Goal: Task Accomplishment & Management: Manage account settings

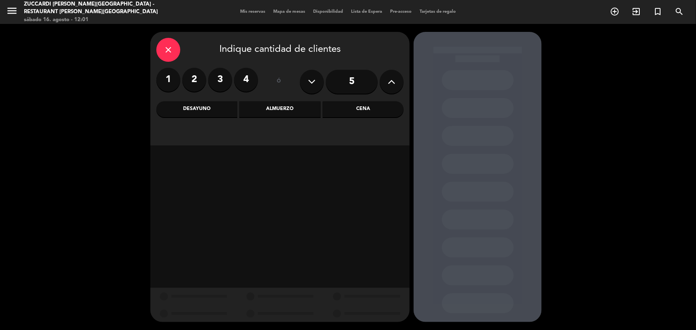
click at [197, 89] on label "2" at bounding box center [194, 80] width 24 height 24
click at [197, 77] on label "2" at bounding box center [194, 80] width 24 height 24
click at [188, 75] on label "2" at bounding box center [194, 80] width 24 height 24
click at [169, 50] on icon "close" at bounding box center [168, 50] width 10 height 10
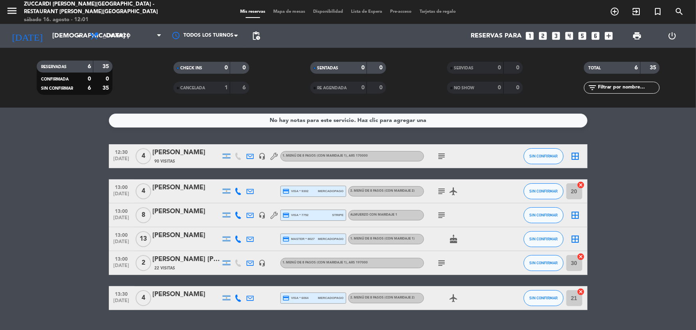
click at [546, 39] on icon "looks_two" at bounding box center [543, 36] width 10 height 10
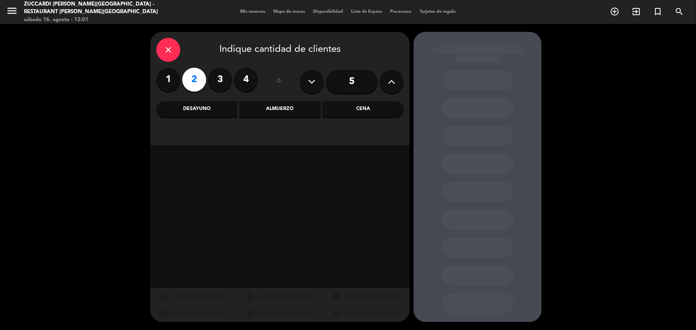
click at [297, 109] on div "Almuerzo" at bounding box center [279, 109] width 81 height 16
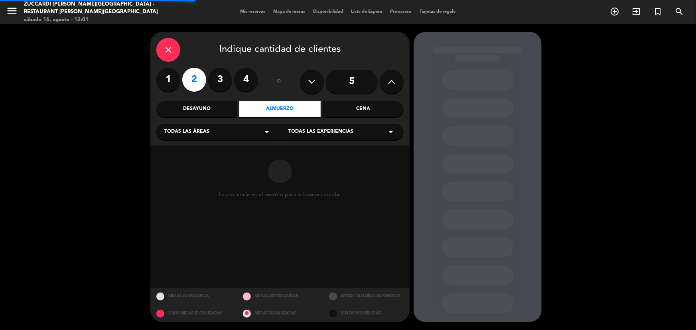
drag, startPoint x: 219, startPoint y: 133, endPoint x: 216, endPoint y: 138, distance: 6.1
click at [218, 133] on div "Todas las áreas arrow_drop_down" at bounding box center [217, 132] width 123 height 16
click at [210, 152] on div "SALON" at bounding box center [217, 152] width 107 height 8
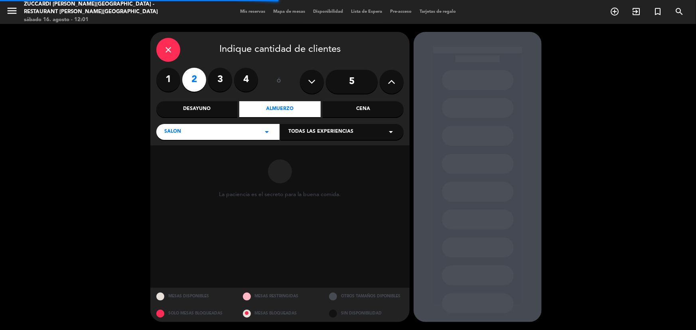
click at [343, 129] on span "Todas las experiencias" at bounding box center [320, 132] width 65 height 8
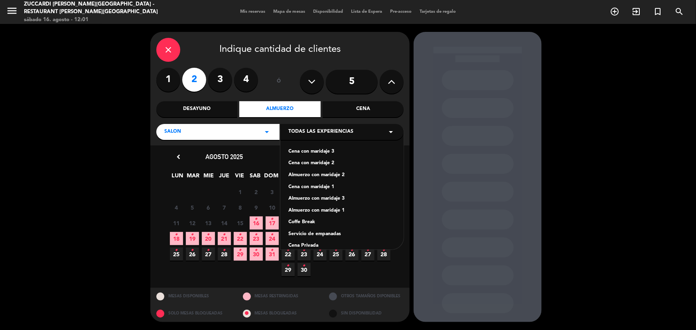
click at [318, 207] on div "Almuerzo con maridaje 1" at bounding box center [341, 211] width 107 height 8
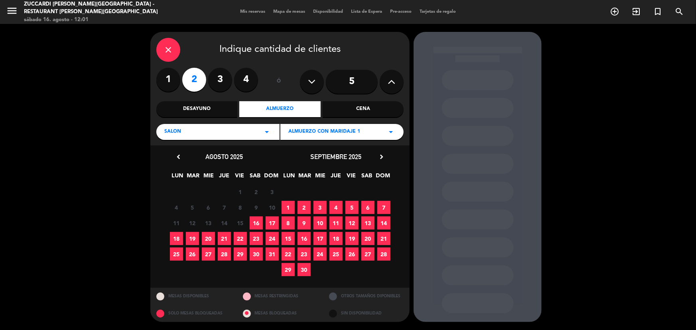
click at [334, 228] on span "11" at bounding box center [335, 223] width 13 height 13
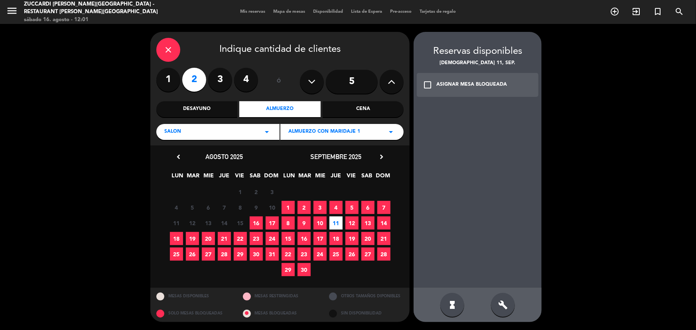
click at [467, 93] on div "check_box_outline_blank ASIGNAR MESA BLOQUEADA" at bounding box center [478, 85] width 122 height 24
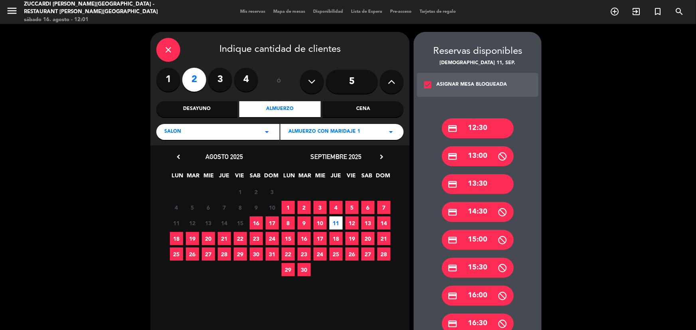
click at [481, 184] on div "credit_card 13:30" at bounding box center [478, 184] width 72 height 20
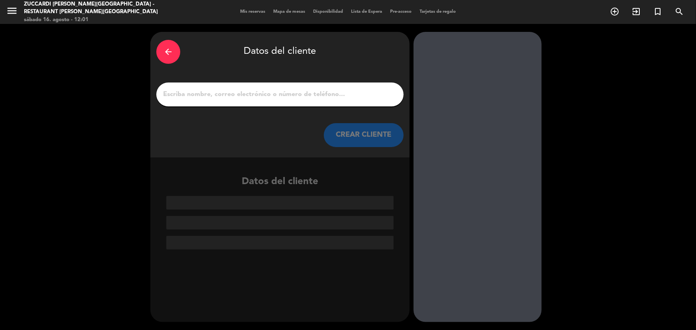
click at [327, 101] on div at bounding box center [279, 95] width 247 height 24
drag, startPoint x: 259, startPoint y: 102, endPoint x: 302, endPoint y: 97, distance: 43.5
paste input "[PERSON_NAME]"
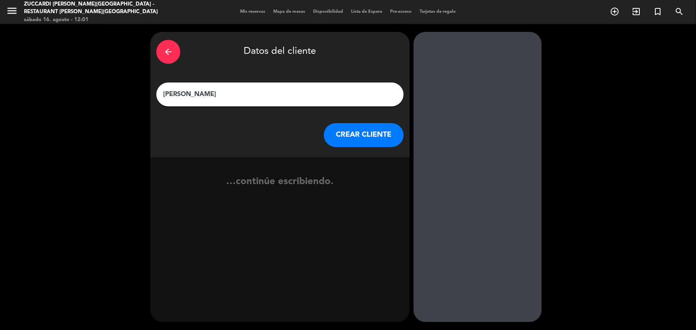
type input "[PERSON_NAME]"
click at [386, 130] on button "CREAR CLIENTE" at bounding box center [364, 135] width 80 height 24
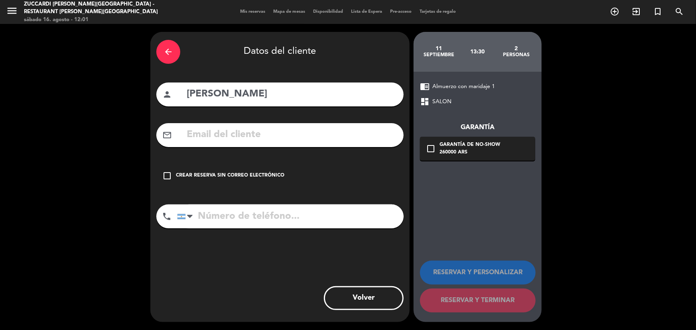
paste input "[EMAIL_ADDRESS][PERSON_NAME][DOMAIN_NAME]"
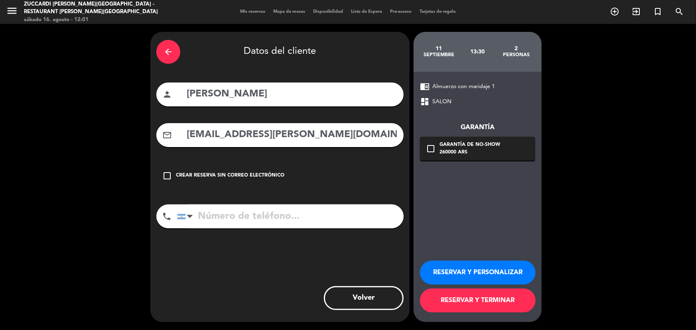
type input "[EMAIL_ADDRESS][PERSON_NAME][DOMAIN_NAME]"
click at [274, 223] on input "tel" at bounding box center [290, 217] width 226 height 24
paste input "[PHONE_NUMBER]"
type input "[PHONE_NUMBER]"
drag, startPoint x: 457, startPoint y: 130, endPoint x: 466, endPoint y: 139, distance: 12.4
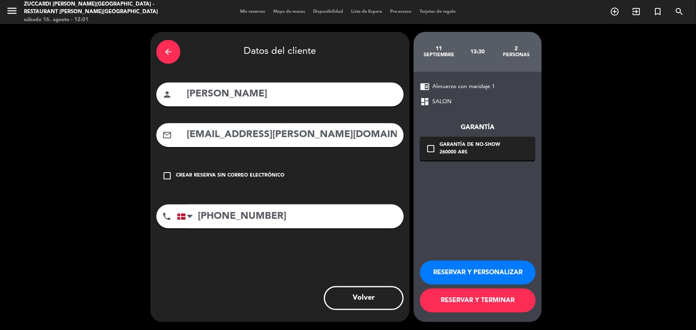
click at [459, 132] on div "Garantía" at bounding box center [477, 127] width 115 height 10
drag, startPoint x: 469, startPoint y: 148, endPoint x: 485, endPoint y: 162, distance: 21.5
click at [472, 152] on div "Garantía de no-show 260000 ARS" at bounding box center [469, 149] width 61 height 16
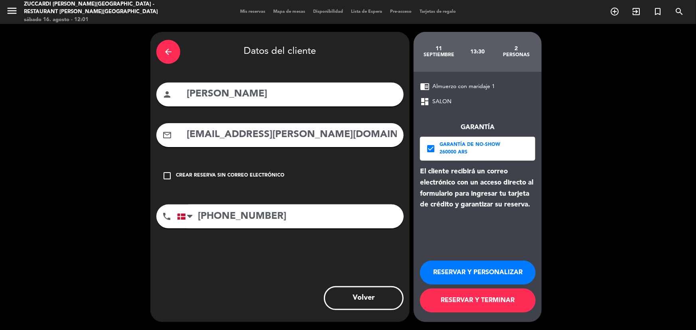
click at [509, 263] on button "RESERVAR Y PERSONALIZAR" at bounding box center [478, 273] width 116 height 24
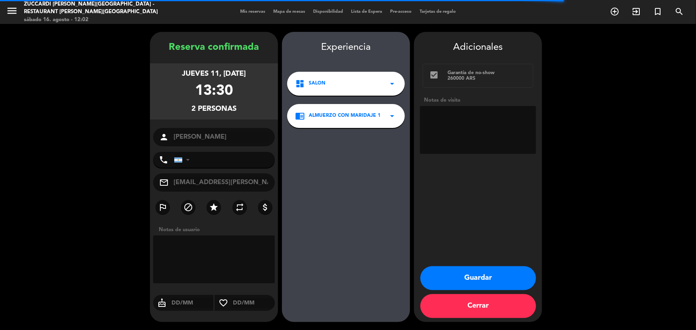
type input "[PHONE_NUMBER]"
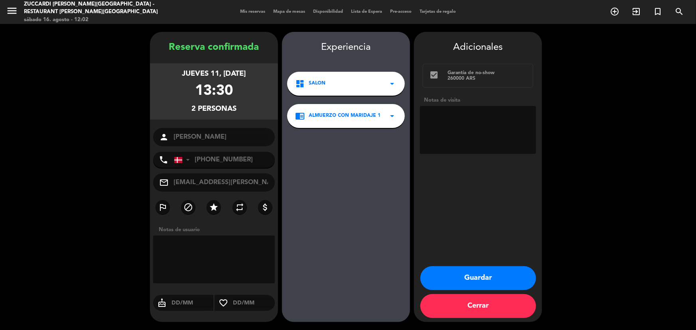
click at [447, 117] on textarea at bounding box center [478, 130] width 116 height 48
type textarea "DIN - ING - 1 pax no come pescado - paga pax - op Emi"
click at [514, 283] on button "Guardar" at bounding box center [478, 278] width 116 height 24
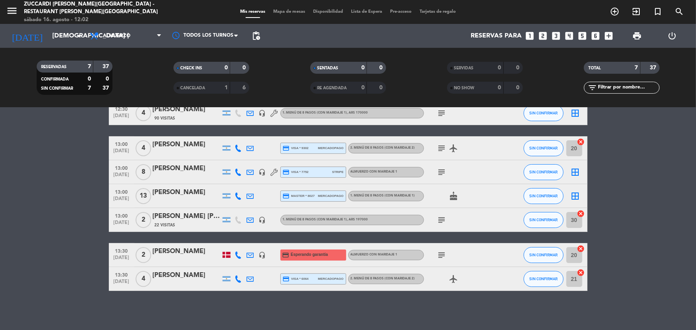
scroll to position [44, 0]
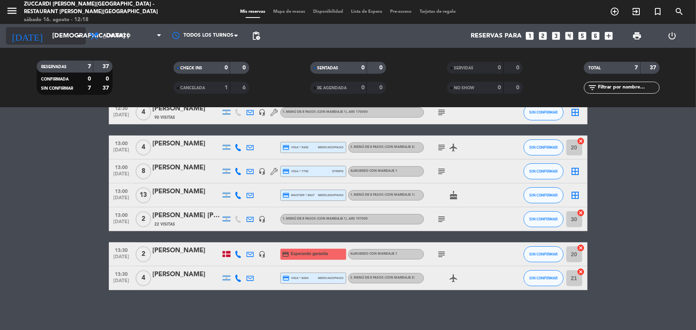
click at [51, 39] on input "[DEMOGRAPHIC_DATA] [DATE]" at bounding box center [90, 36] width 84 height 16
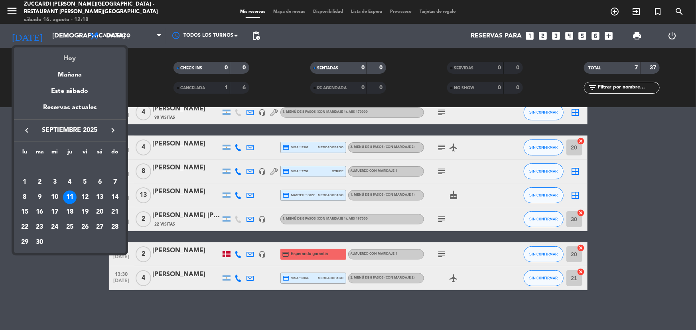
click at [73, 54] on div "Hoy" at bounding box center [70, 55] width 112 height 16
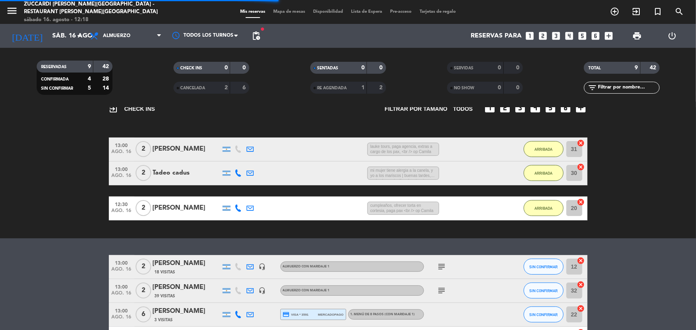
scroll to position [152, 0]
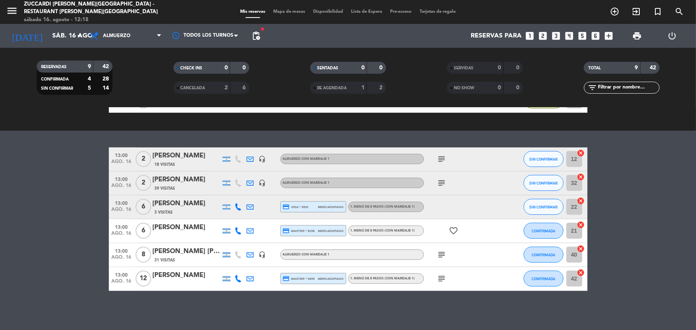
click at [5, 14] on div "menu Zuccardi [PERSON_NAME][GEOGRAPHIC_DATA] - Restaurant [PERSON_NAME][GEOGRAP…" at bounding box center [87, 12] width 174 height 24
click at [8, 14] on icon "menu" at bounding box center [12, 11] width 12 height 12
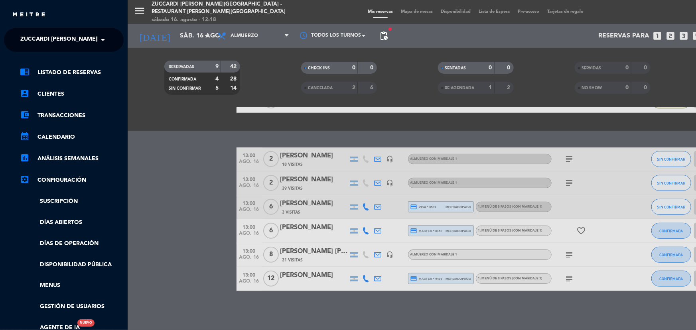
drag, startPoint x: 46, startPoint y: 34, endPoint x: 55, endPoint y: 38, distance: 10.0
click at [50, 36] on span "Zuccardi [PERSON_NAME][GEOGRAPHIC_DATA] - Restaurant [PERSON_NAME][GEOGRAPHIC_D…" at bounding box center [162, 40] width 284 height 17
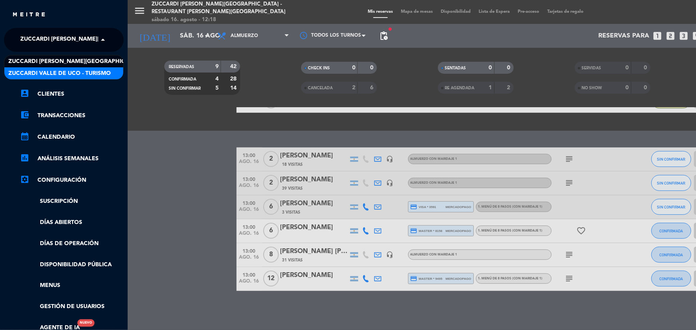
click at [78, 72] on span "Zuccardi Valle de Uco - Turismo" at bounding box center [59, 73] width 102 height 9
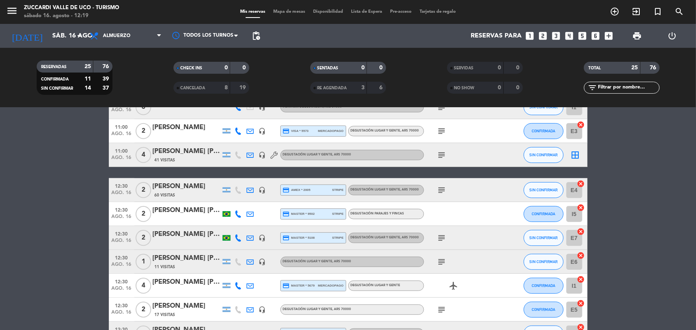
scroll to position [261, 0]
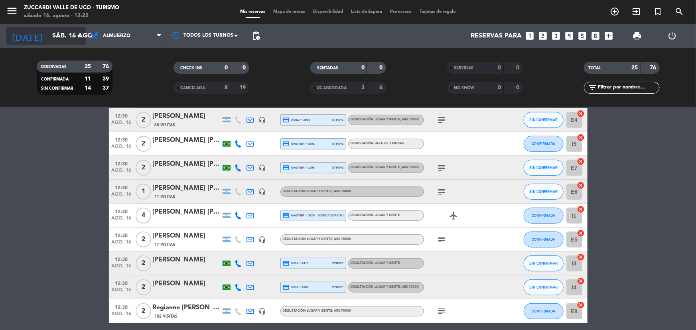
click at [48, 33] on input "sáb. 16 ago." at bounding box center [90, 36] width 84 height 16
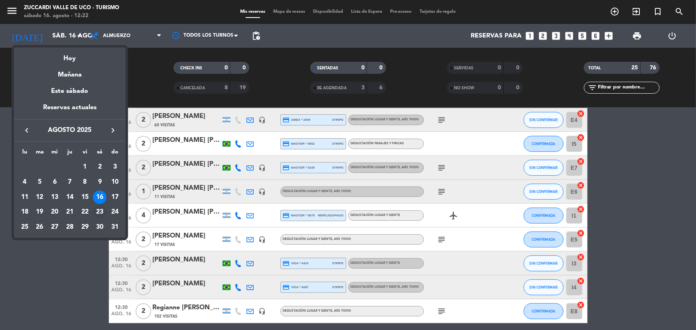
click at [99, 215] on div "23" at bounding box center [100, 212] width 14 height 14
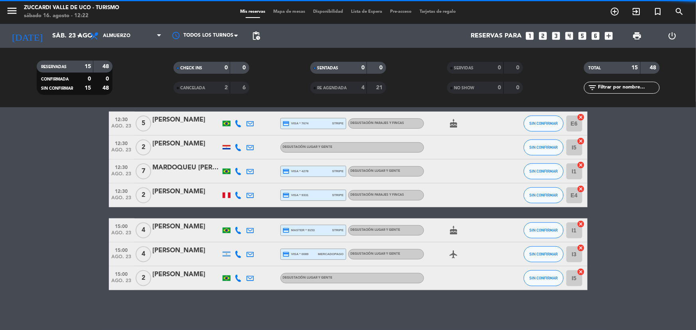
scroll to position [246, 0]
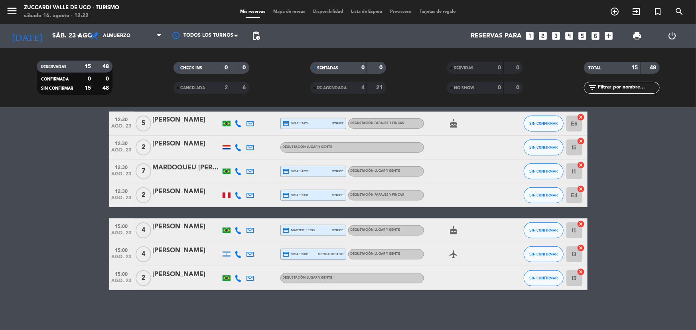
click at [36, 285] on bookings-row "09:30 ago. 23 4 [PERSON_NAME] 1 Visita credit_card visa * 3520 stripe Degustaci…" at bounding box center [348, 94] width 696 height 392
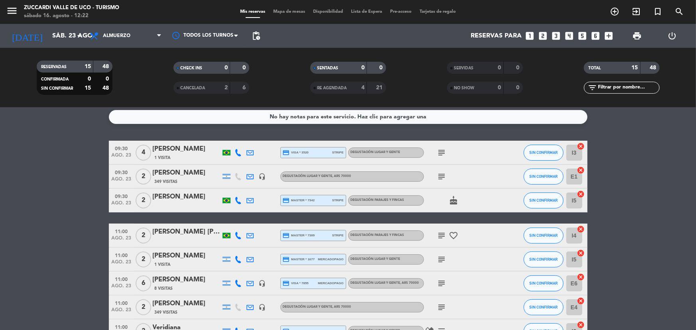
scroll to position [0, 0]
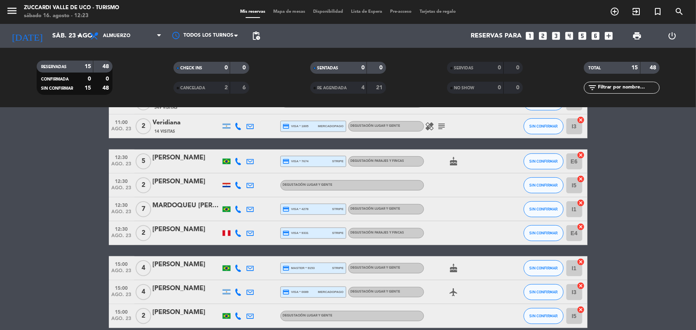
scroll to position [246, 0]
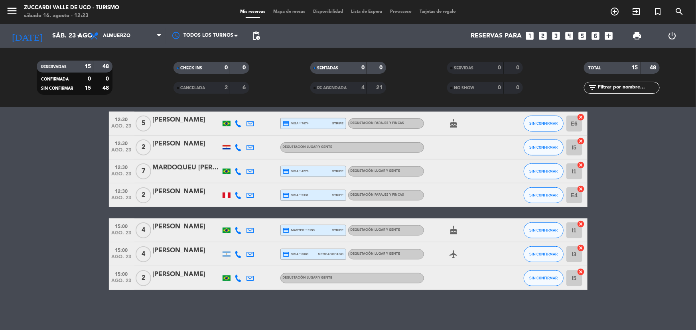
click at [181, 253] on div "[PERSON_NAME]" at bounding box center [187, 251] width 68 height 10
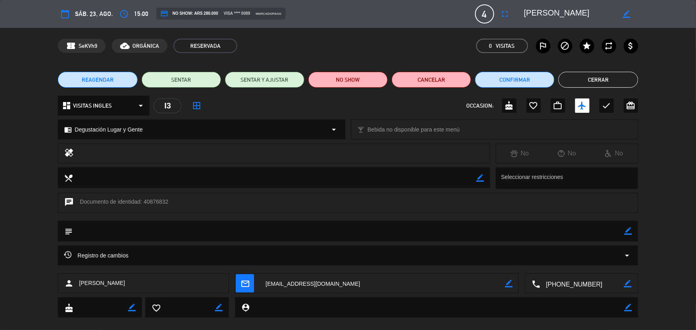
click at [582, 283] on textarea at bounding box center [582, 284] width 84 height 20
click at [582, 266] on span "Click para copiar" at bounding box center [572, 264] width 42 height 8
click at [568, 79] on button "Cerrar" at bounding box center [597, 80] width 79 height 16
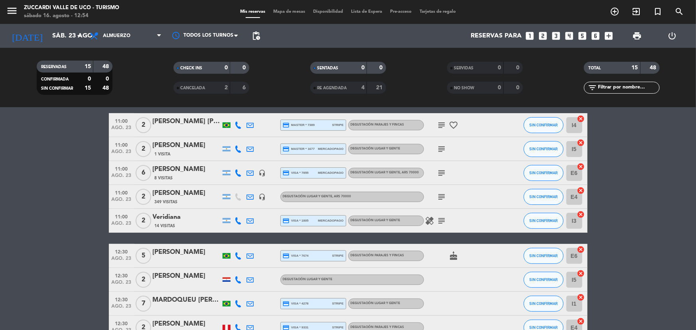
scroll to position [101, 0]
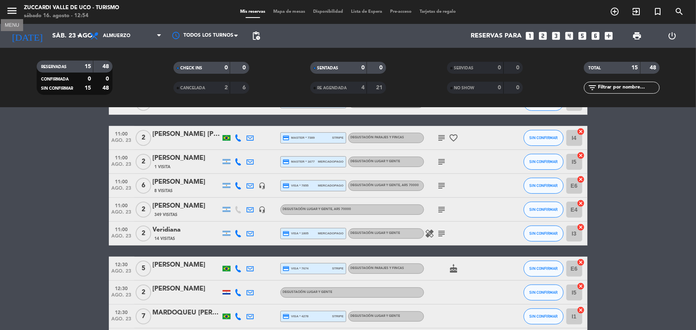
click at [18, 12] on span "menu MENU" at bounding box center [15, 12] width 18 height 19
click at [17, 12] on icon "menu" at bounding box center [12, 11] width 12 height 12
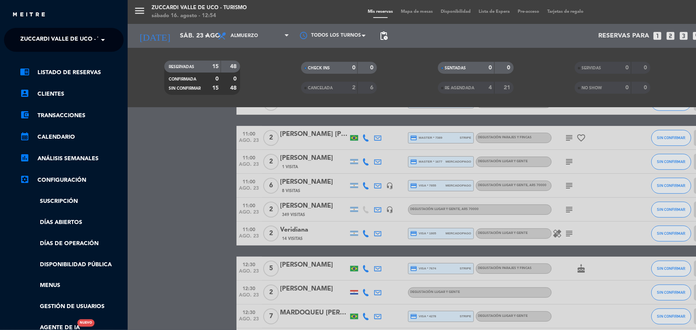
click at [71, 43] on span "Zuccardi Valle de Uco - Turismo" at bounding box center [71, 40] width 102 height 17
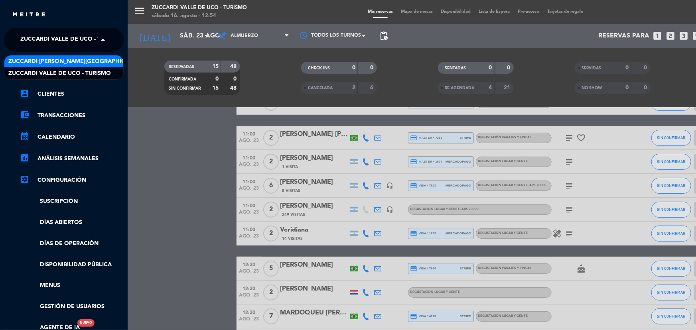
click at [77, 59] on span "Zuccardi [PERSON_NAME][GEOGRAPHIC_DATA] - Restaurant [PERSON_NAME][GEOGRAPHIC_D…" at bounding box center [150, 61] width 284 height 9
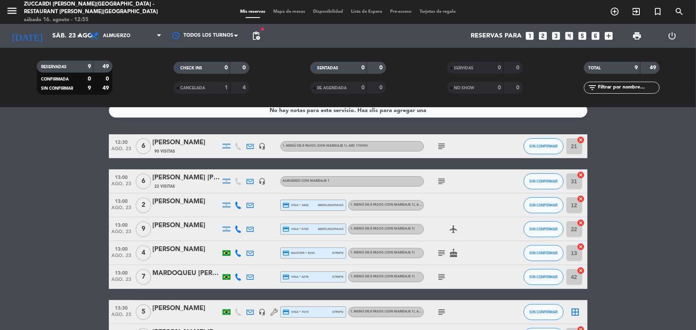
scroll to position [0, 0]
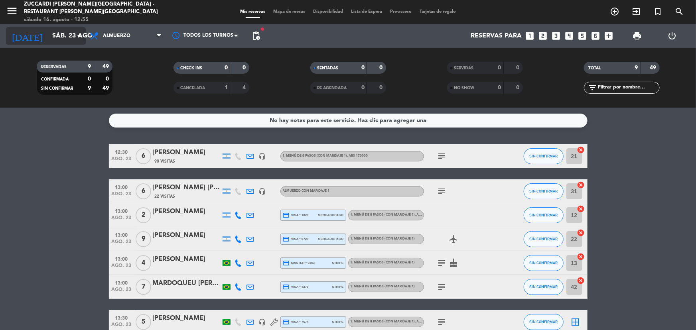
click at [48, 36] on input "sáb. 23 ago." at bounding box center [90, 36] width 84 height 16
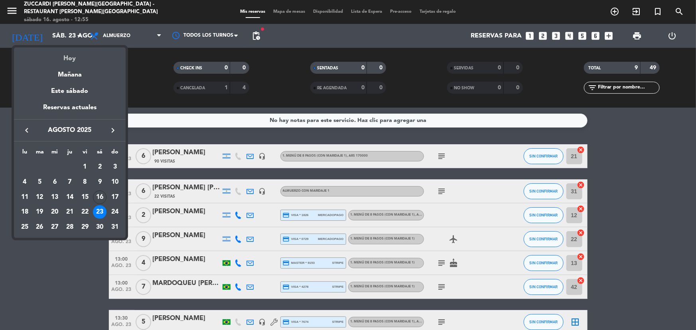
click at [67, 57] on div "Hoy" at bounding box center [70, 55] width 112 height 16
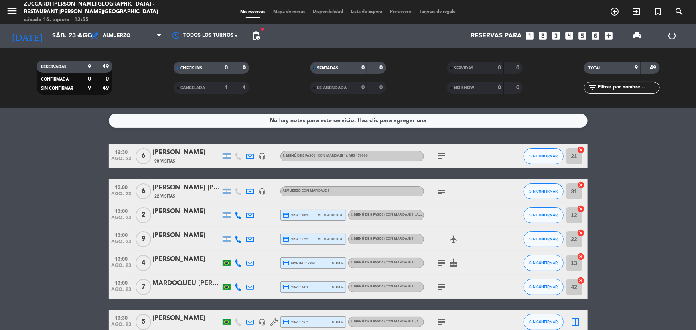
type input "sáb. 16 ago."
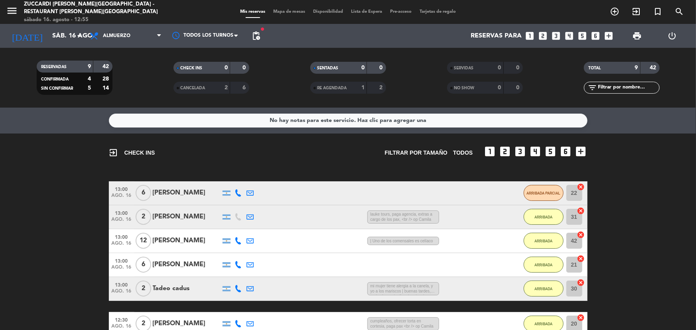
click at [195, 189] on div "[PERSON_NAME]" at bounding box center [187, 193] width 68 height 10
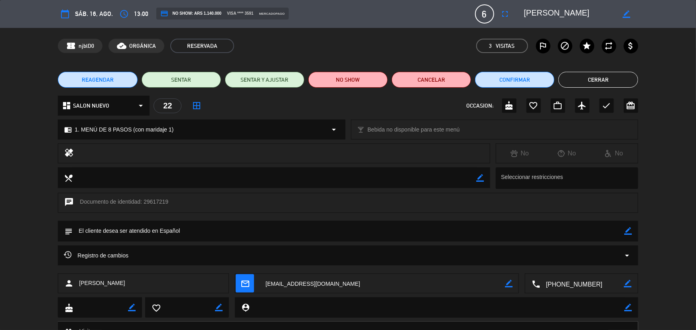
drag, startPoint x: 624, startPoint y: 13, endPoint x: 595, endPoint y: 20, distance: 30.1
click at [624, 14] on icon "border_color" at bounding box center [626, 14] width 8 height 8
drag, startPoint x: 598, startPoint y: 13, endPoint x: 47, endPoint y: 1, distance: 550.4
click at [59, 8] on div "calendar_today sáb. 16, ago. access_time 13:00 credit_card NO SHOW: ARS 1.140.0…" at bounding box center [348, 13] width 580 height 19
type textarea "[PERSON_NAME]"
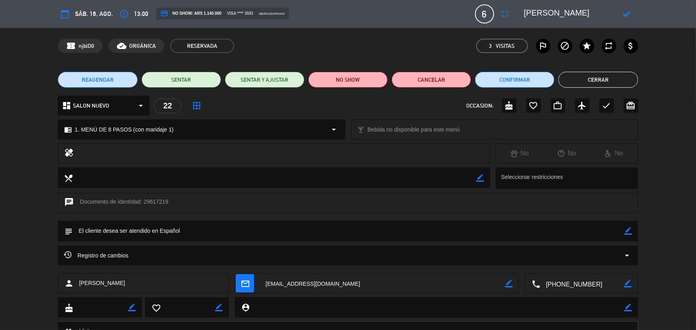
click at [622, 11] on div at bounding box center [626, 14] width 23 height 14
click at [623, 13] on icon at bounding box center [626, 14] width 8 height 8
click at [580, 75] on button "Cerrar" at bounding box center [597, 80] width 79 height 16
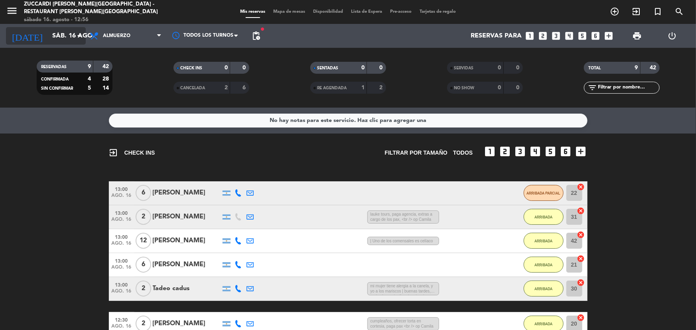
click at [67, 38] on input "sáb. 16 ago." at bounding box center [90, 36] width 84 height 16
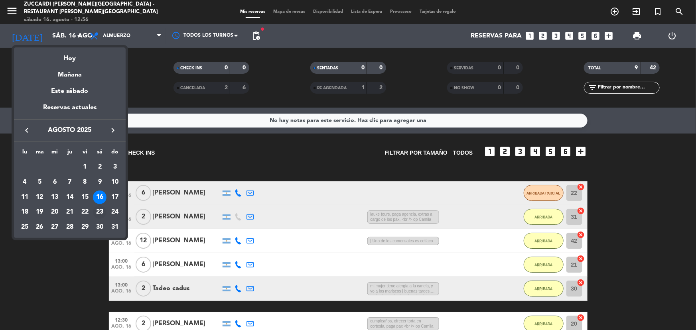
click at [98, 208] on div "23" at bounding box center [100, 212] width 14 height 14
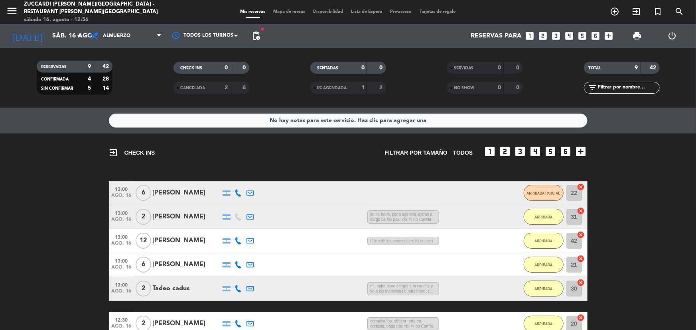
type input "sáb. 23 ago."
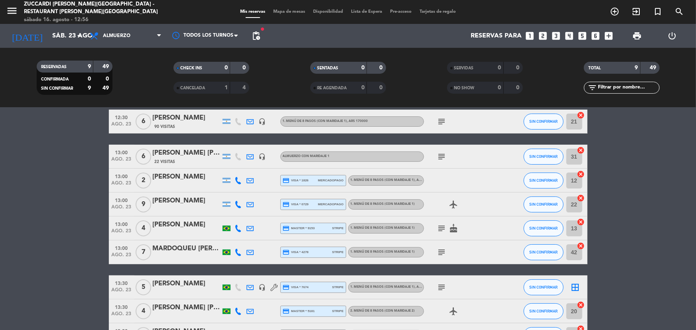
scroll to position [92, 0]
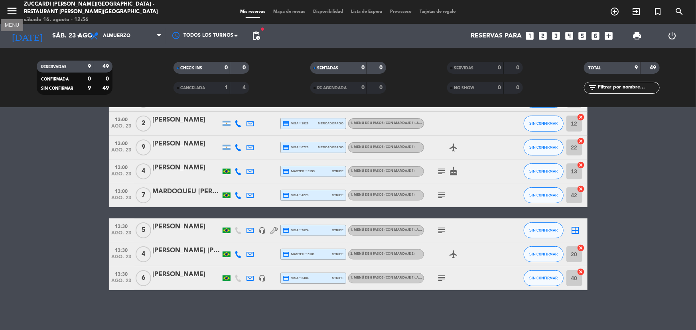
click at [7, 9] on icon "menu" at bounding box center [12, 11] width 12 height 12
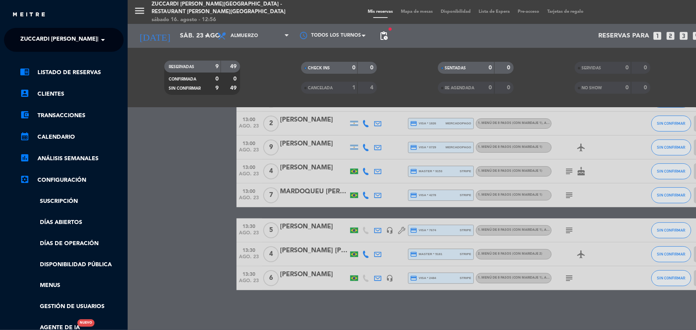
click at [84, 43] on span "Zuccardi [PERSON_NAME][GEOGRAPHIC_DATA] - Restaurant [PERSON_NAME][GEOGRAPHIC_D…" at bounding box center [162, 40] width 284 height 17
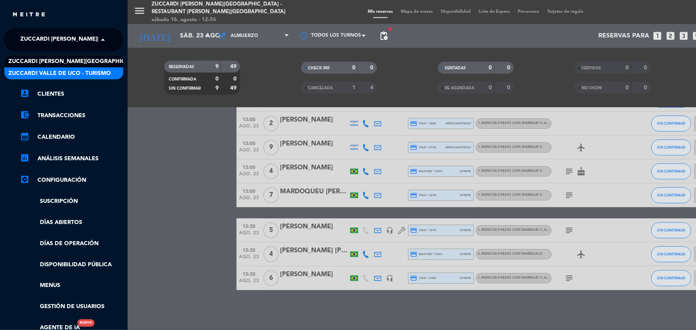
click at [87, 69] on span "Zuccardi Valle de Uco - Turismo" at bounding box center [59, 73] width 102 height 9
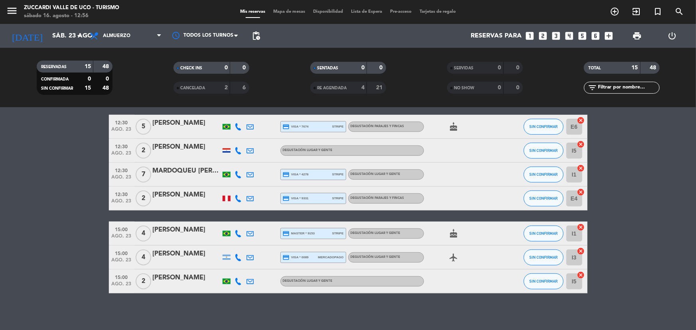
scroll to position [246, 0]
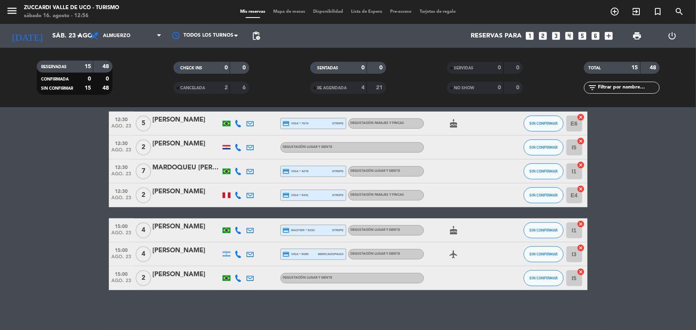
click at [185, 254] on div "[PERSON_NAME]" at bounding box center [187, 251] width 68 height 10
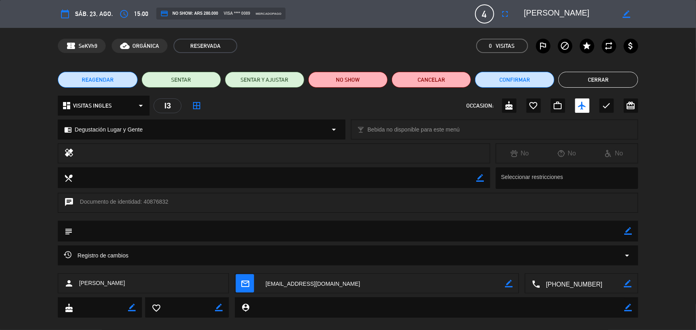
click at [630, 231] on icon "border_color" at bounding box center [628, 231] width 8 height 8
click at [84, 232] on textarea at bounding box center [348, 231] width 551 height 20
type textarea "pagado 16/8 fac #1319853"
click at [627, 230] on icon at bounding box center [628, 231] width 8 height 8
click at [559, 80] on button "Cerrar" at bounding box center [597, 80] width 79 height 16
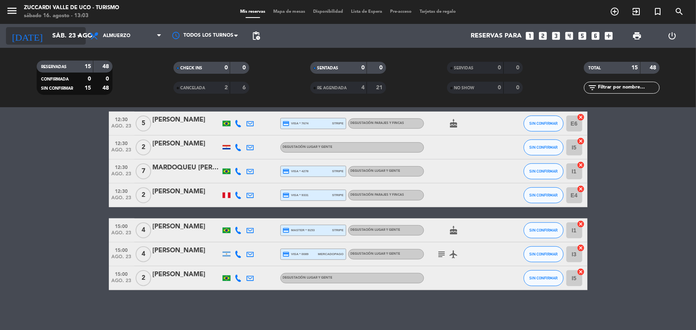
click at [59, 34] on input "sáb. 23 ago." at bounding box center [90, 36] width 84 height 16
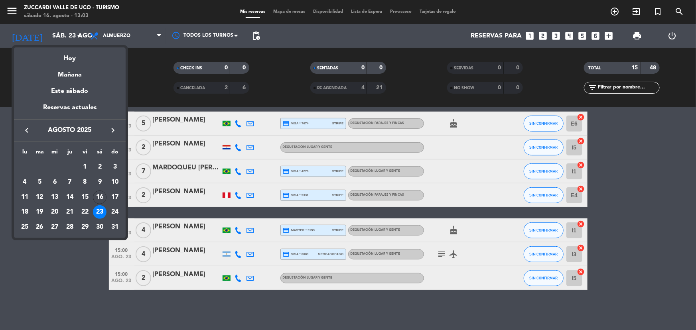
drag, startPoint x: 55, startPoint y: 211, endPoint x: 71, endPoint y: 166, distance: 47.9
click at [55, 211] on div "20" at bounding box center [55, 212] width 14 height 14
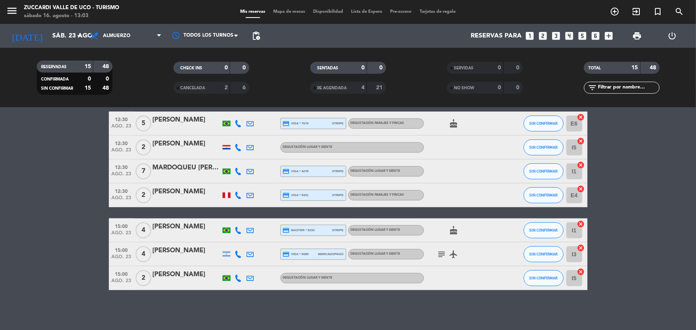
type input "mié. 20 ago."
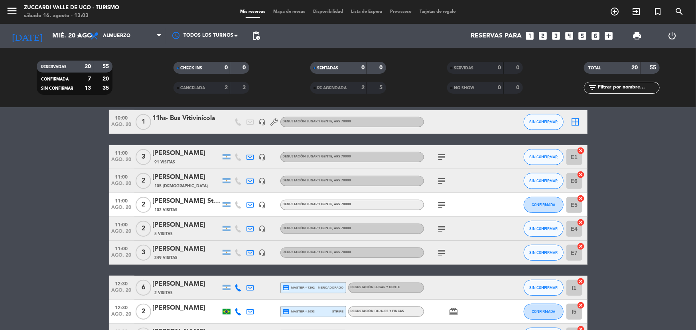
scroll to position [210, 0]
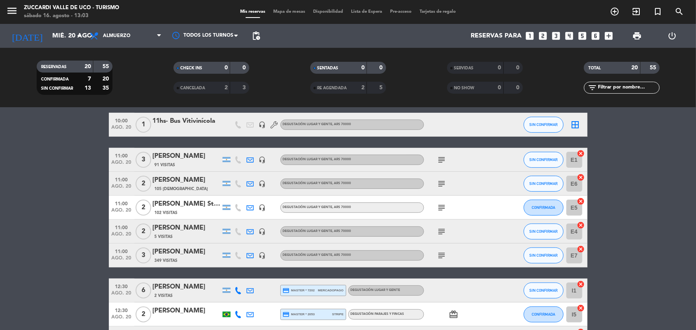
click at [167, 186] on span "105 [DEMOGRAPHIC_DATA]" at bounding box center [181, 189] width 53 height 6
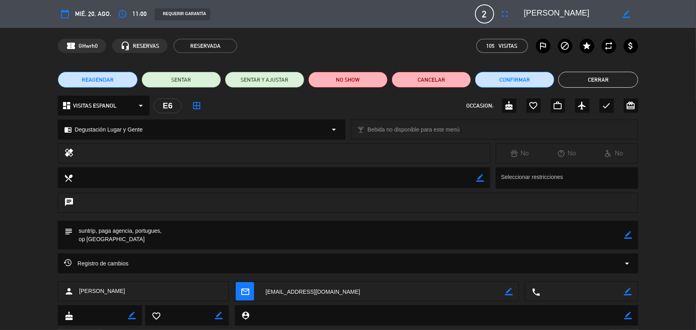
drag, startPoint x: 626, startPoint y: 231, endPoint x: 502, endPoint y: 271, distance: 130.6
click at [626, 232] on icon "border_color" at bounding box center [628, 235] width 8 height 8
click at [178, 231] on textarea at bounding box center [348, 235] width 551 height 29
type textarea "suntrip, paga agencia, portugues, reconf por wsp 16/08, op Camila"
click at [628, 233] on icon at bounding box center [628, 235] width 8 height 8
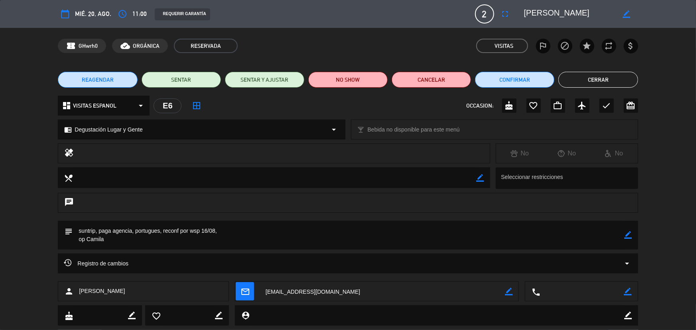
click at [591, 79] on button "Cerrar" at bounding box center [597, 80] width 79 height 16
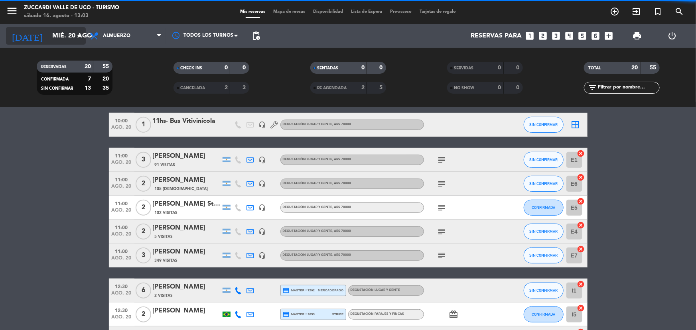
click at [76, 32] on icon "arrow_drop_down" at bounding box center [79, 36] width 10 height 10
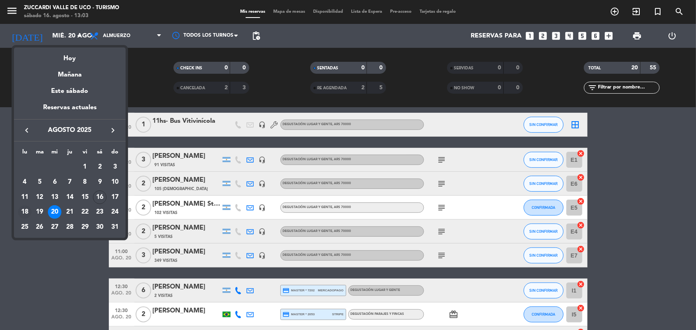
click at [29, 214] on div "18" at bounding box center [25, 212] width 14 height 14
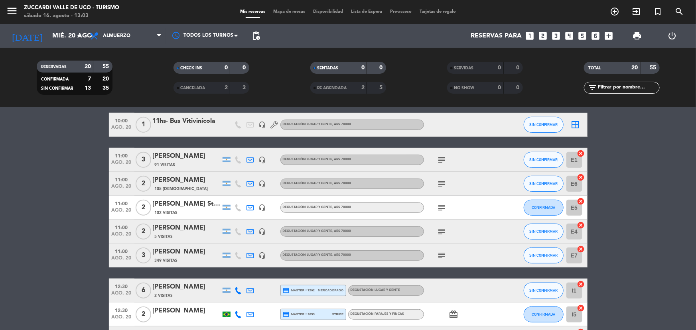
type input "lun. 18 ago."
click at [15, 11] on icon "menu" at bounding box center [12, 11] width 12 height 12
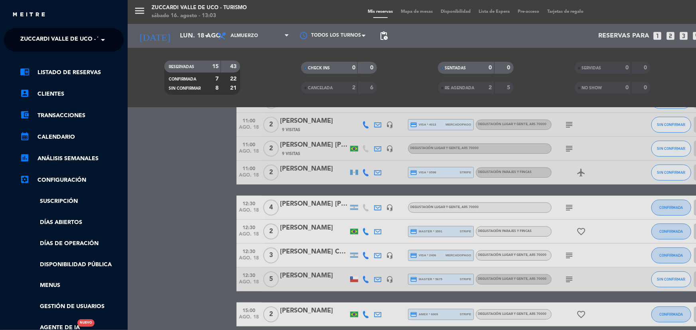
click at [103, 46] on span at bounding box center [105, 40] width 14 height 17
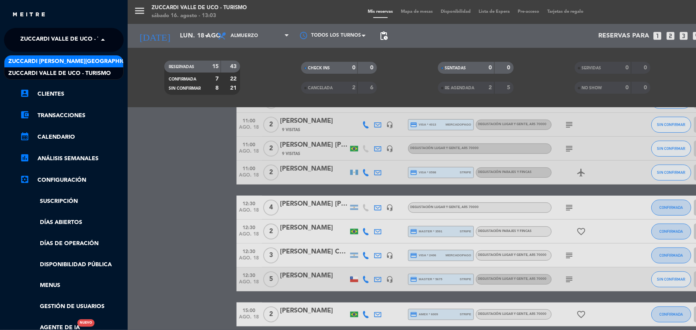
click at [103, 64] on span "Zuccardi [PERSON_NAME][GEOGRAPHIC_DATA] - Restaurant [PERSON_NAME][GEOGRAPHIC_D…" at bounding box center [150, 61] width 284 height 9
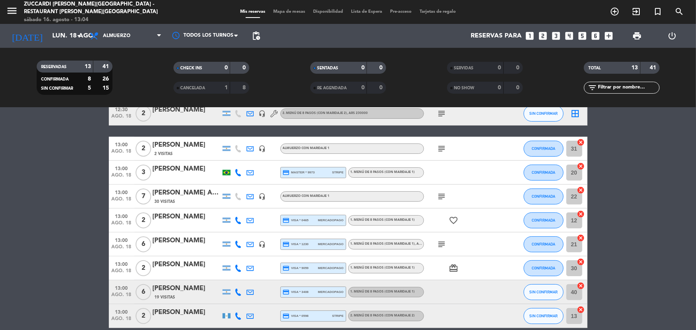
scroll to position [42, 0]
click at [177, 201] on div "30 Visitas" at bounding box center [187, 202] width 68 height 7
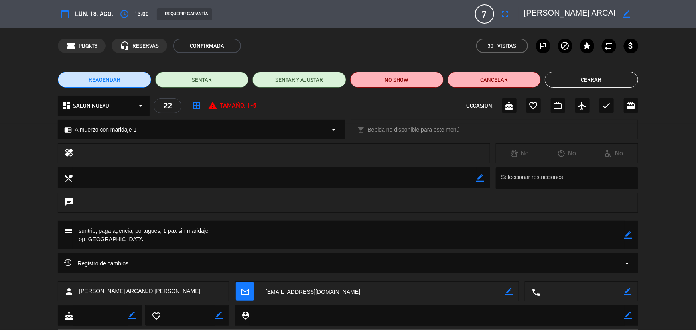
drag, startPoint x: 630, startPoint y: 233, endPoint x: 511, endPoint y: 236, distance: 118.9
click at [630, 232] on icon "border_color" at bounding box center [628, 235] width 8 height 8
click at [217, 234] on textarea at bounding box center [348, 235] width 551 height 29
type textarea "suntrip, paga agencia, portugues, 1 pax sin maridaje, reconf por wsp 16/08 op C…"
click at [630, 235] on icon at bounding box center [628, 235] width 8 height 8
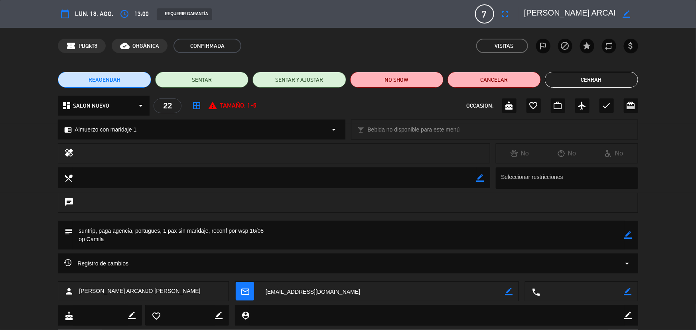
click at [567, 76] on button "Cerrar" at bounding box center [591, 80] width 93 height 16
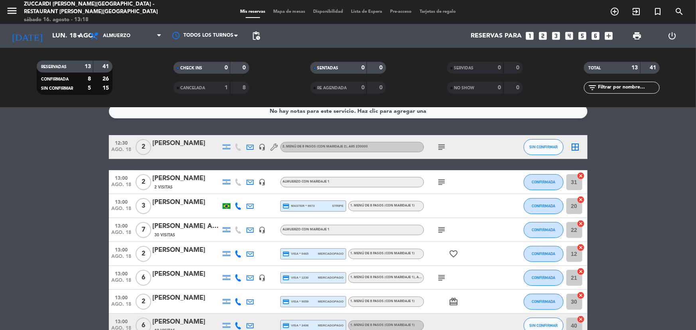
scroll to position [0, 0]
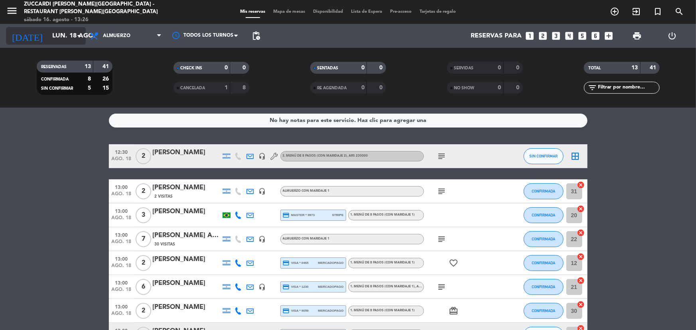
click at [75, 40] on icon "arrow_drop_down" at bounding box center [79, 36] width 10 height 10
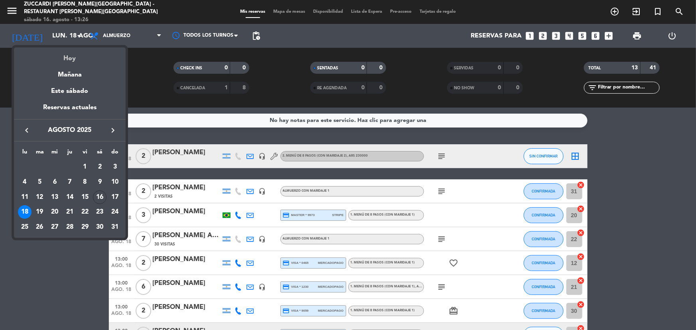
click at [77, 50] on div "Hoy" at bounding box center [70, 55] width 112 height 16
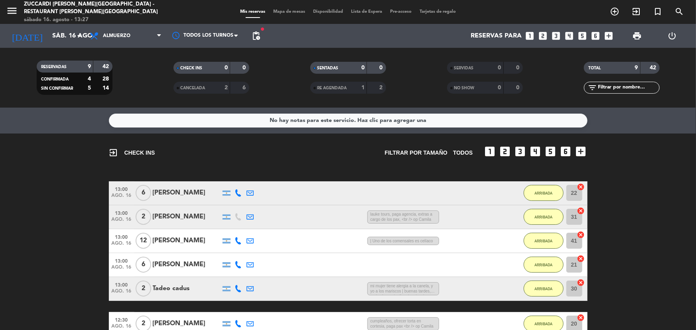
click at [70, 50] on div "RESERVADAS 9 42 CONFIRMADA 4 28 SIN CONFIRMAR 5 14 CHECK INS 0 0 CANCELADA 2 6 …" at bounding box center [348, 78] width 696 height 60
click at [68, 42] on input "sáb. 16 ago." at bounding box center [90, 36] width 84 height 16
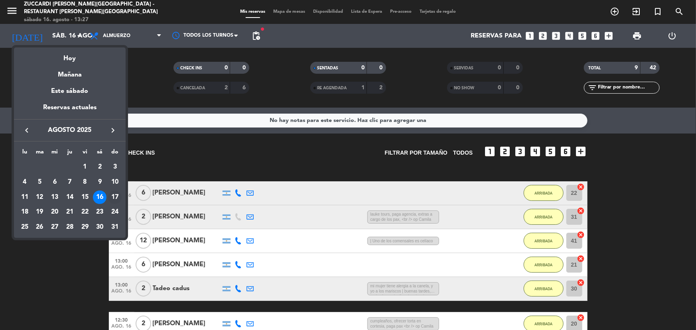
click at [115, 195] on div "17" at bounding box center [115, 198] width 14 height 14
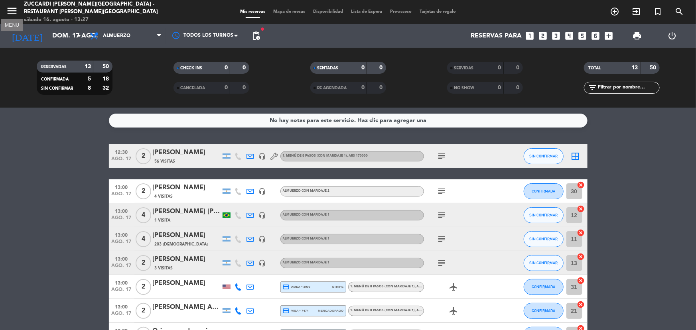
click at [17, 10] on icon "menu" at bounding box center [12, 11] width 12 height 12
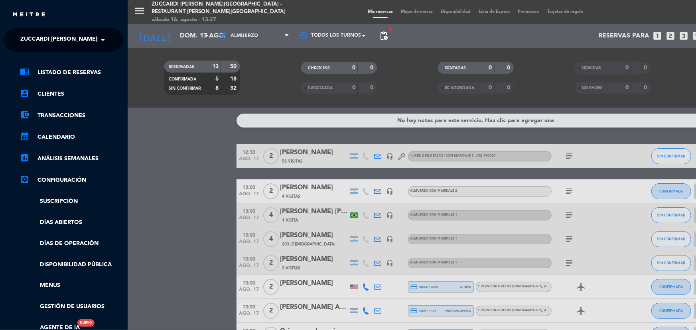
click at [88, 38] on span "Zuccardi [PERSON_NAME][GEOGRAPHIC_DATA] - Restaurant [PERSON_NAME][GEOGRAPHIC_D…" at bounding box center [162, 40] width 284 height 17
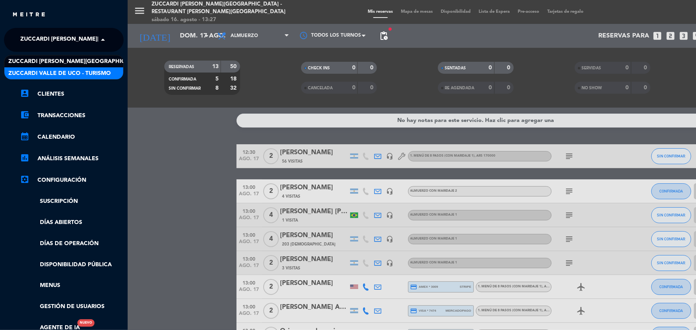
click at [101, 69] on span "Zuccardi Valle de Uco - Turismo" at bounding box center [59, 73] width 102 height 9
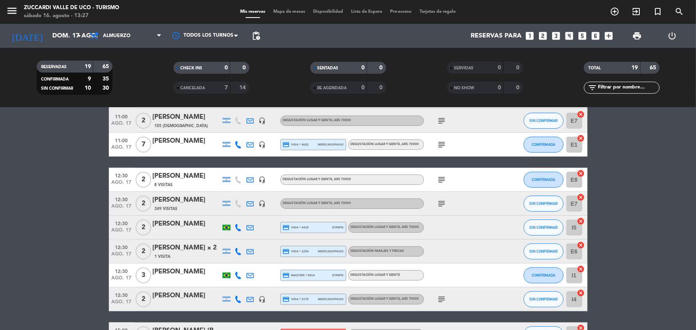
scroll to position [161, 0]
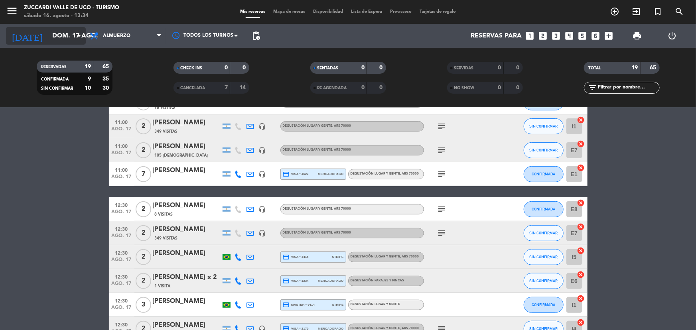
click at [70, 41] on input "dom. 17 ago." at bounding box center [90, 36] width 84 height 16
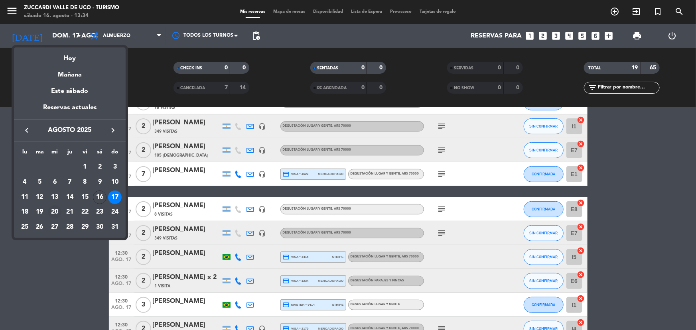
click at [55, 214] on div "20" at bounding box center [55, 212] width 14 height 14
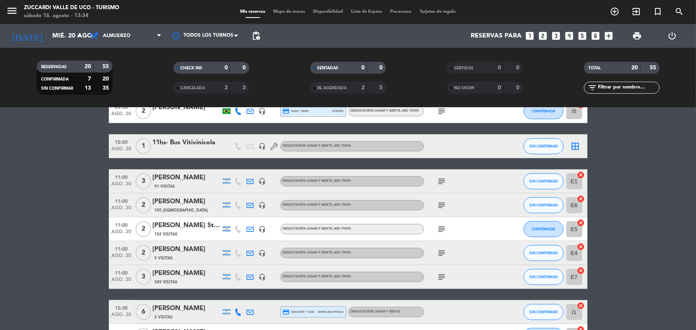
scroll to position [197, 0]
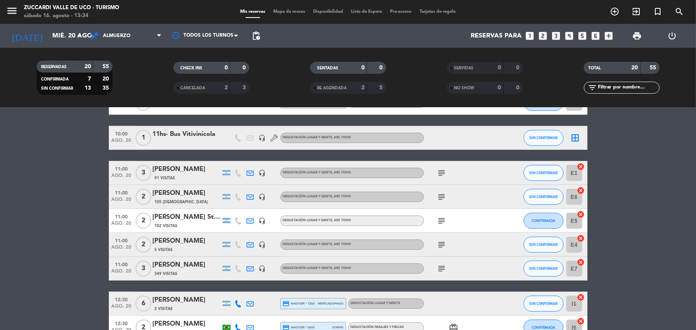
click at [182, 268] on div "[PERSON_NAME]" at bounding box center [187, 265] width 68 height 10
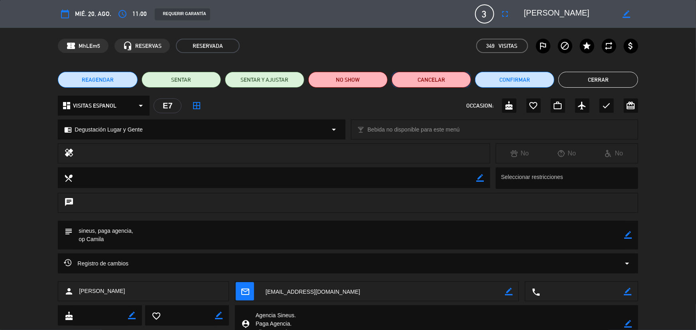
click at [410, 80] on button "Cancelar" at bounding box center [431, 80] width 79 height 16
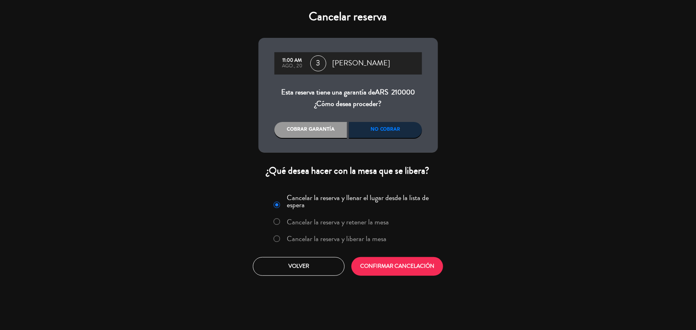
drag, startPoint x: 320, startPoint y: 238, endPoint x: 346, endPoint y: 240, distance: 26.0
click at [338, 238] on label "Cancelar la reserva y liberar la mesa" at bounding box center [337, 238] width 100 height 7
click at [384, 260] on button "CONFIRMAR CANCELACIÓN" at bounding box center [397, 266] width 92 height 19
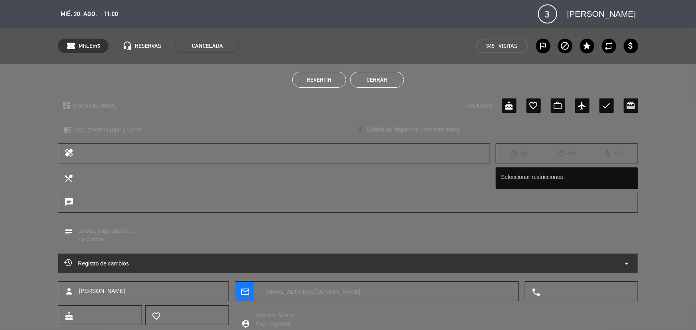
drag, startPoint x: 368, startPoint y: 77, endPoint x: 85, endPoint y: 98, distance: 283.9
click at [367, 77] on button "Cerrar" at bounding box center [377, 80] width 54 height 16
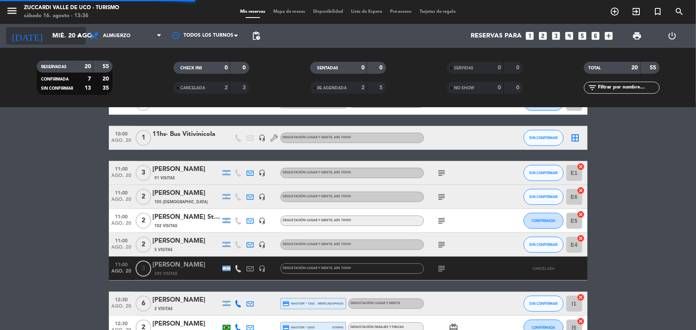
click at [48, 37] on input "mié. 20 ago." at bounding box center [90, 36] width 84 height 16
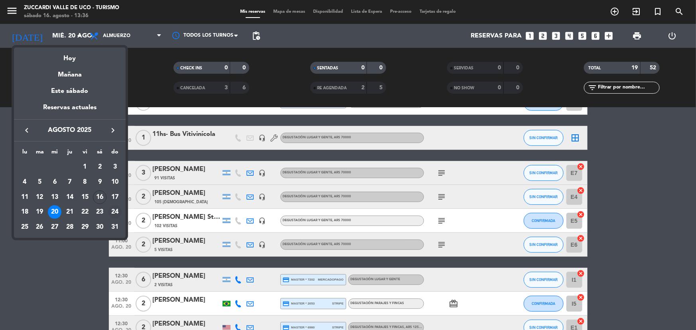
drag, startPoint x: 123, startPoint y: 212, endPoint x: 118, endPoint y: 215, distance: 5.8
click at [123, 212] on div "lu ma [PERSON_NAME] vi sá do AGO. 1 2 3 4 5 6 7 8 9 10 11 12 13 14 15 16 17 18 …" at bounding box center [70, 190] width 112 height 97
click at [115, 215] on div "24" at bounding box center [115, 212] width 14 height 14
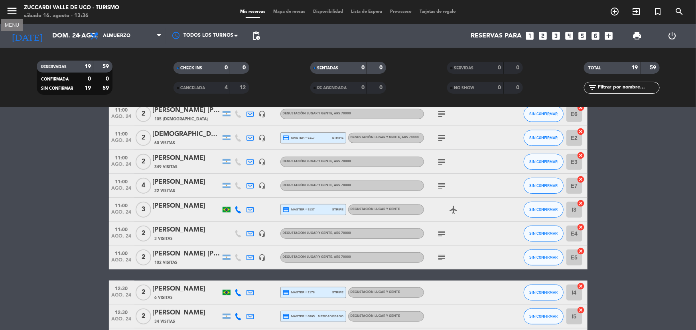
click at [15, 10] on icon "menu" at bounding box center [12, 11] width 12 height 12
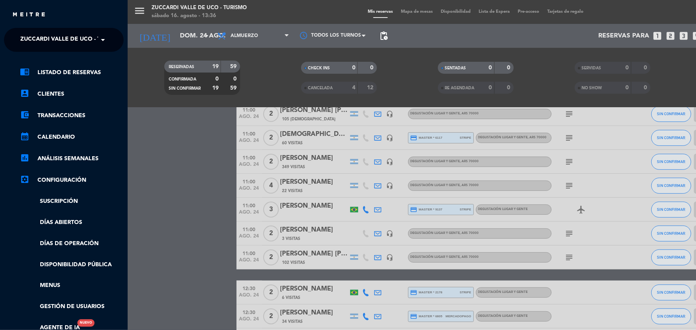
click at [77, 34] on span "Zuccardi Valle de Uco - Turismo" at bounding box center [71, 40] width 102 height 17
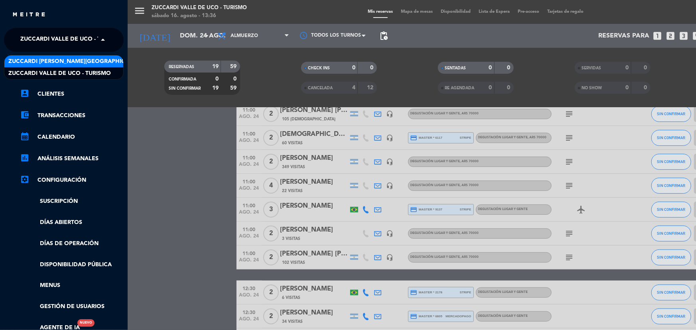
click at [71, 60] on span "Zuccardi [PERSON_NAME][GEOGRAPHIC_DATA] - Restaurant [PERSON_NAME][GEOGRAPHIC_D…" at bounding box center [150, 61] width 284 height 9
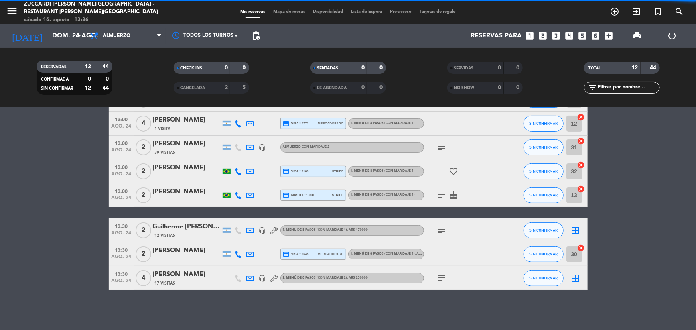
scroll to position [163, 0]
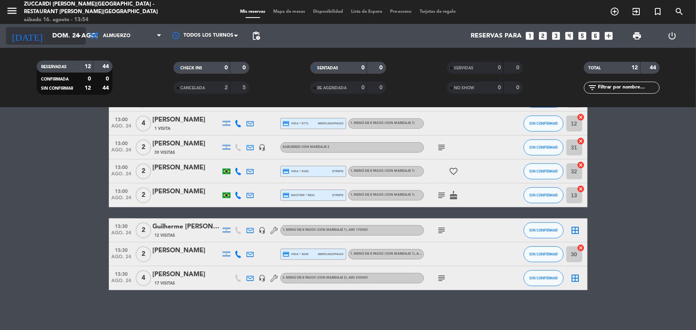
click at [64, 38] on input "dom. 24 ago." at bounding box center [90, 36] width 84 height 16
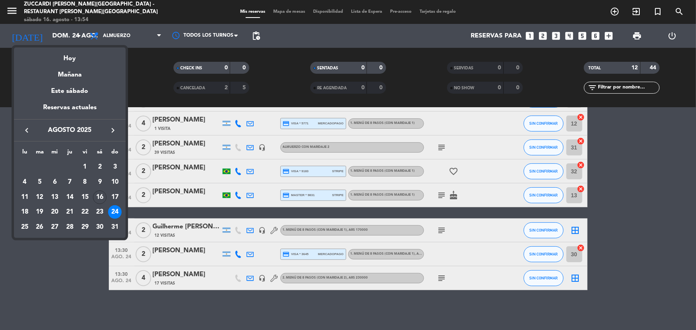
click at [111, 128] on icon "keyboard_arrow_right" at bounding box center [113, 131] width 10 height 10
click at [41, 213] on div "16" at bounding box center [40, 212] width 14 height 14
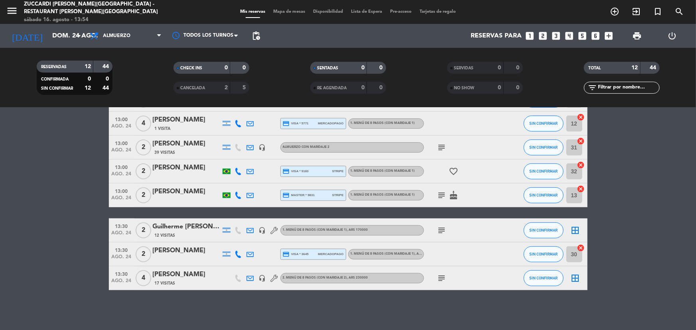
type input "[DATE] sep."
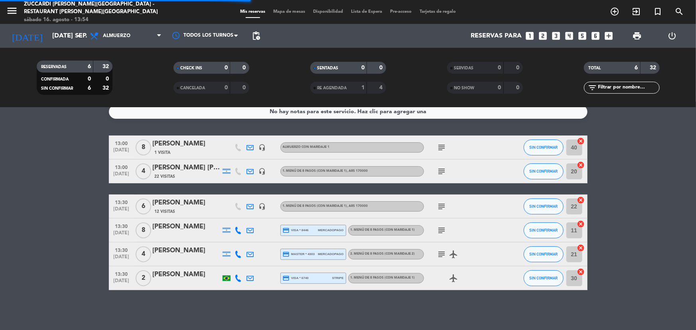
scroll to position [8, 0]
click at [175, 229] on div "[PERSON_NAME]" at bounding box center [187, 227] width 68 height 10
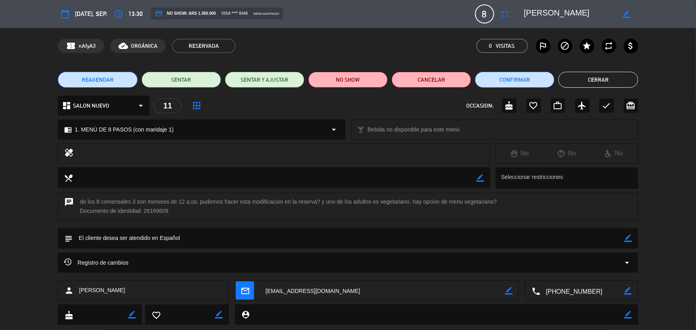
drag, startPoint x: 624, startPoint y: 15, endPoint x: 565, endPoint y: 15, distance: 59.4
click at [624, 15] on icon "border_color" at bounding box center [626, 14] width 8 height 8
drag, startPoint x: 530, startPoint y: 13, endPoint x: 530, endPoint y: 8, distance: 4.8
click at [530, 13] on textarea at bounding box center [569, 14] width 91 height 14
type textarea "[PERSON_NAME]"
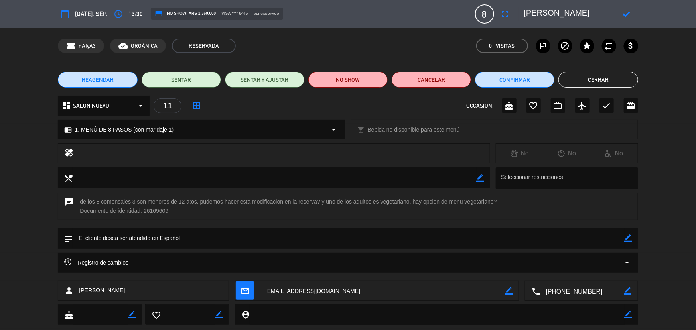
click at [624, 14] on icon at bounding box center [626, 14] width 8 height 8
click at [588, 78] on button "Cerrar" at bounding box center [597, 80] width 79 height 16
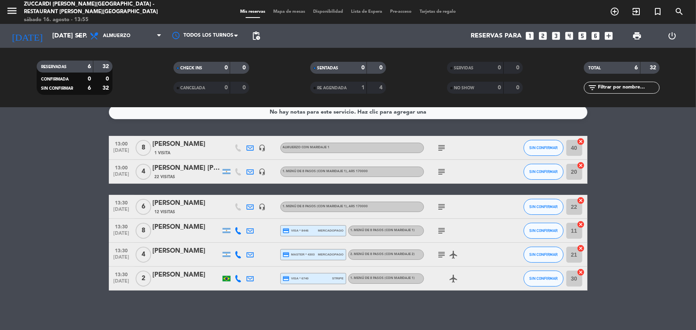
click at [204, 233] on div at bounding box center [187, 236] width 68 height 6
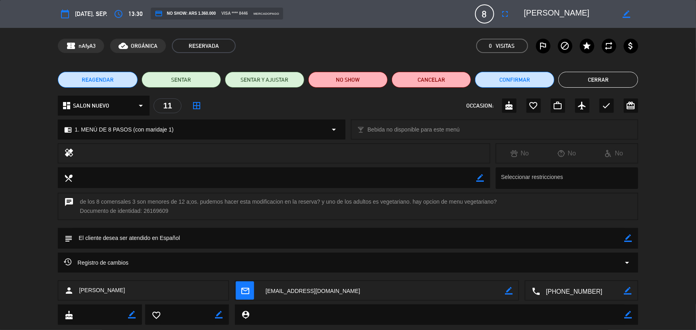
click at [626, 239] on icon "border_color" at bounding box center [628, 238] width 8 height 8
click at [377, 244] on textarea at bounding box center [348, 238] width 551 height 20
type textarea "5A+3M de 12 años"
click at [630, 241] on icon at bounding box center [628, 238] width 8 height 8
